Goal: Information Seeking & Learning: Find specific fact

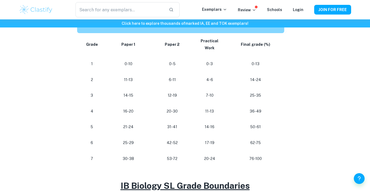
scroll to position [304, 0]
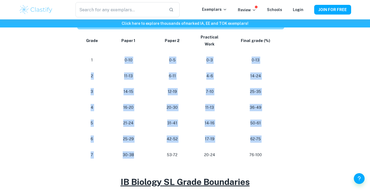
drag, startPoint x: 122, startPoint y: 57, endPoint x: 136, endPoint y: 156, distance: 100.7
click at [136, 156] on tbody "Grade Paper 1 Paper 2 Practical Work Final grade (%) 1 0-10 0-5 0-3 0-13 2 11-1…" at bounding box center [181, 95] width 209 height 133
click at [136, 156] on td "30-38" at bounding box center [128, 155] width 48 height 16
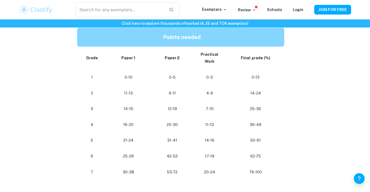
scroll to position [287, 0]
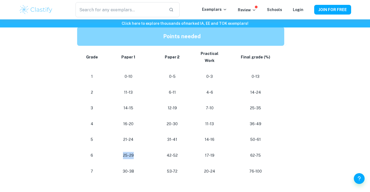
drag, startPoint x: 121, startPoint y: 152, endPoint x: 142, endPoint y: 155, distance: 20.8
click at [142, 155] on p "25-29" at bounding box center [128, 155] width 39 height 7
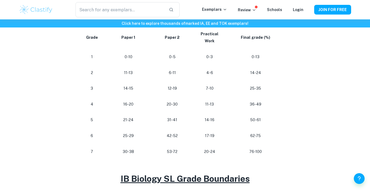
scroll to position [307, 0]
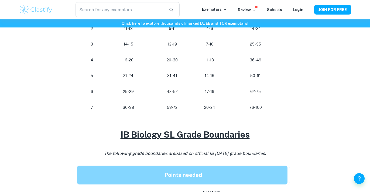
scroll to position [352, 0]
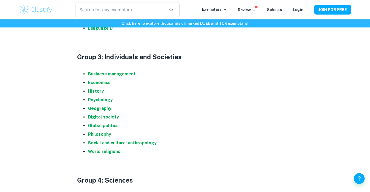
scroll to position [524, 0]
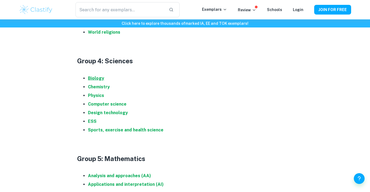
click at [96, 78] on strong "Biology" at bounding box center [96, 78] width 16 height 5
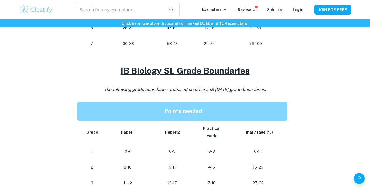
scroll to position [509, 0]
